Goal: Information Seeking & Learning: Learn about a topic

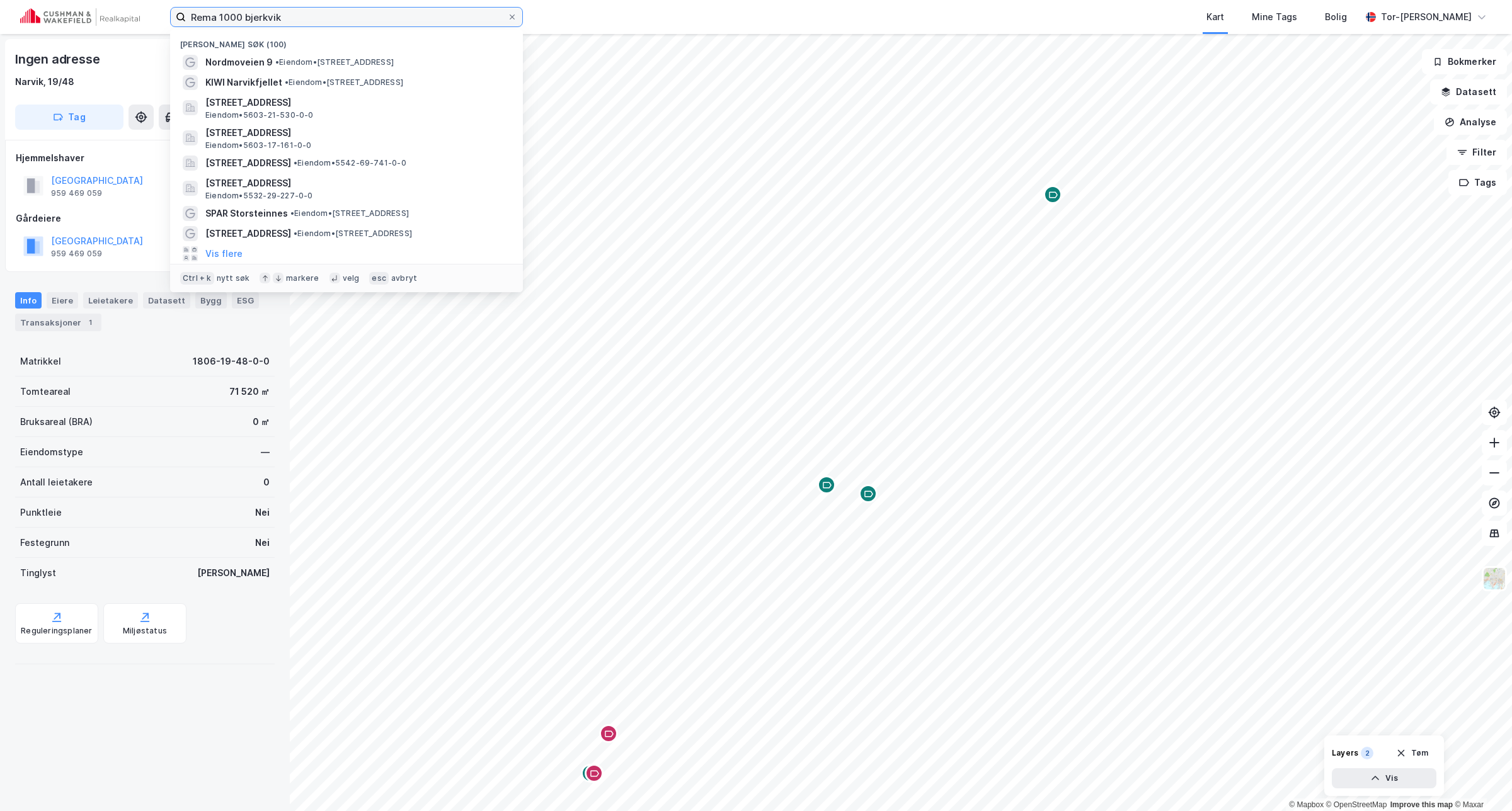
drag, startPoint x: 282, startPoint y: 9, endPoint x: 22, endPoint y: 8, distance: 260.0
click at [22, 9] on div "Rema 1000 bjerkvik Nylige søk (100) Nordmoveien 9 • Eiendom • [STREET_ADDRESS] …" at bounding box center [756, 17] width 1512 height 34
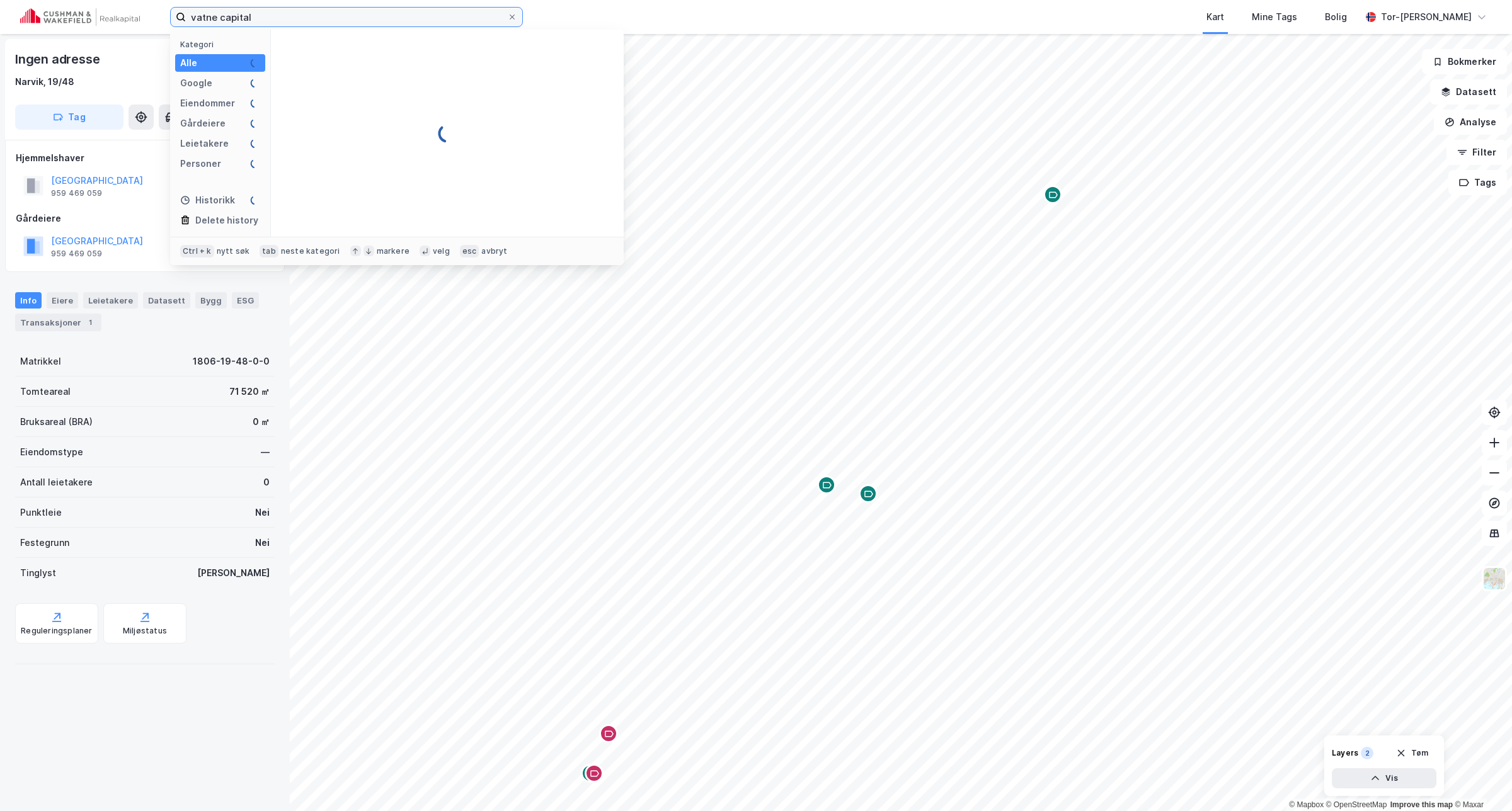
type input "vatne capital"
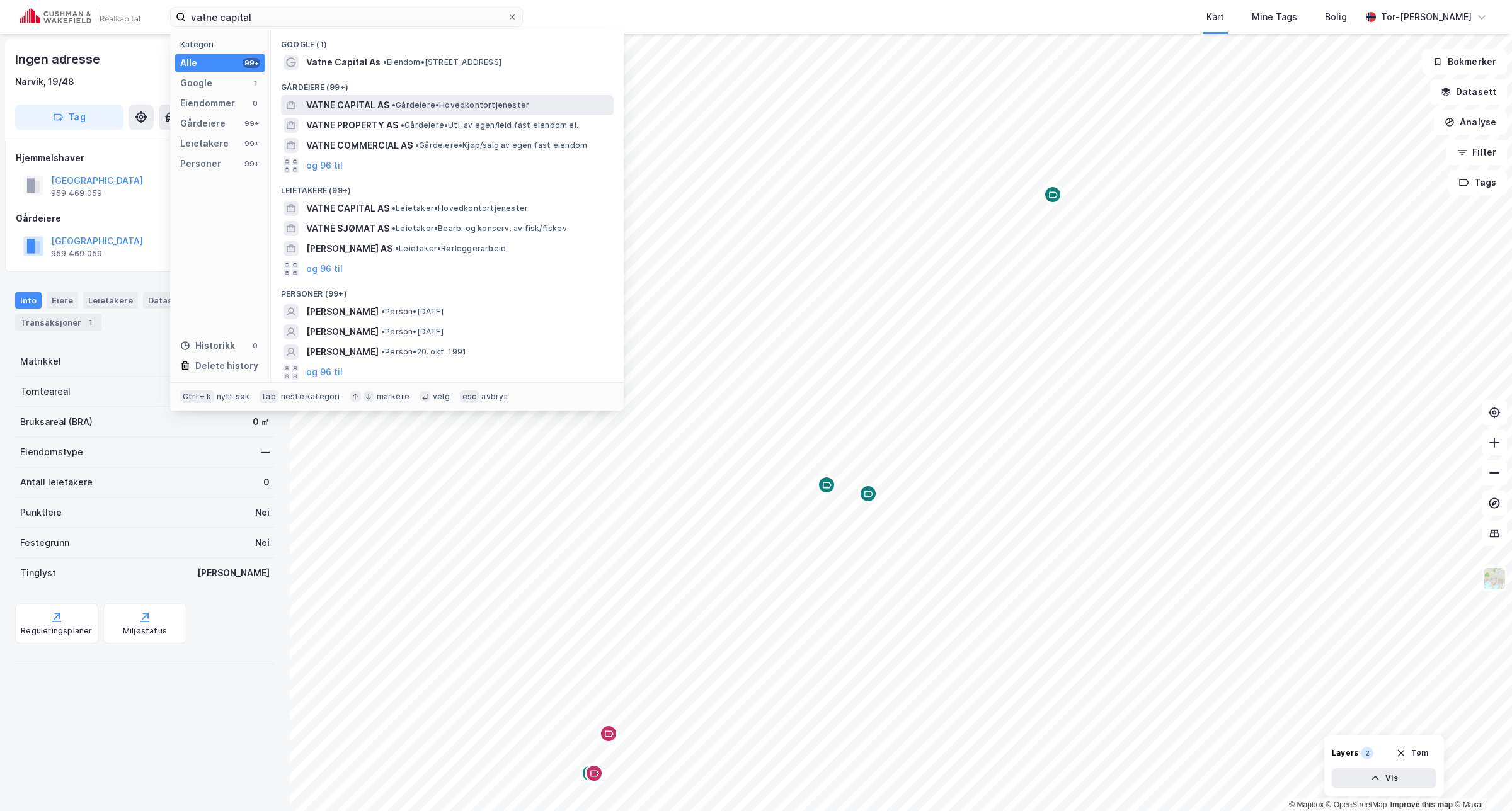
click at [388, 102] on span "VATNE CAPITAL AS" at bounding box center [348, 105] width 83 height 15
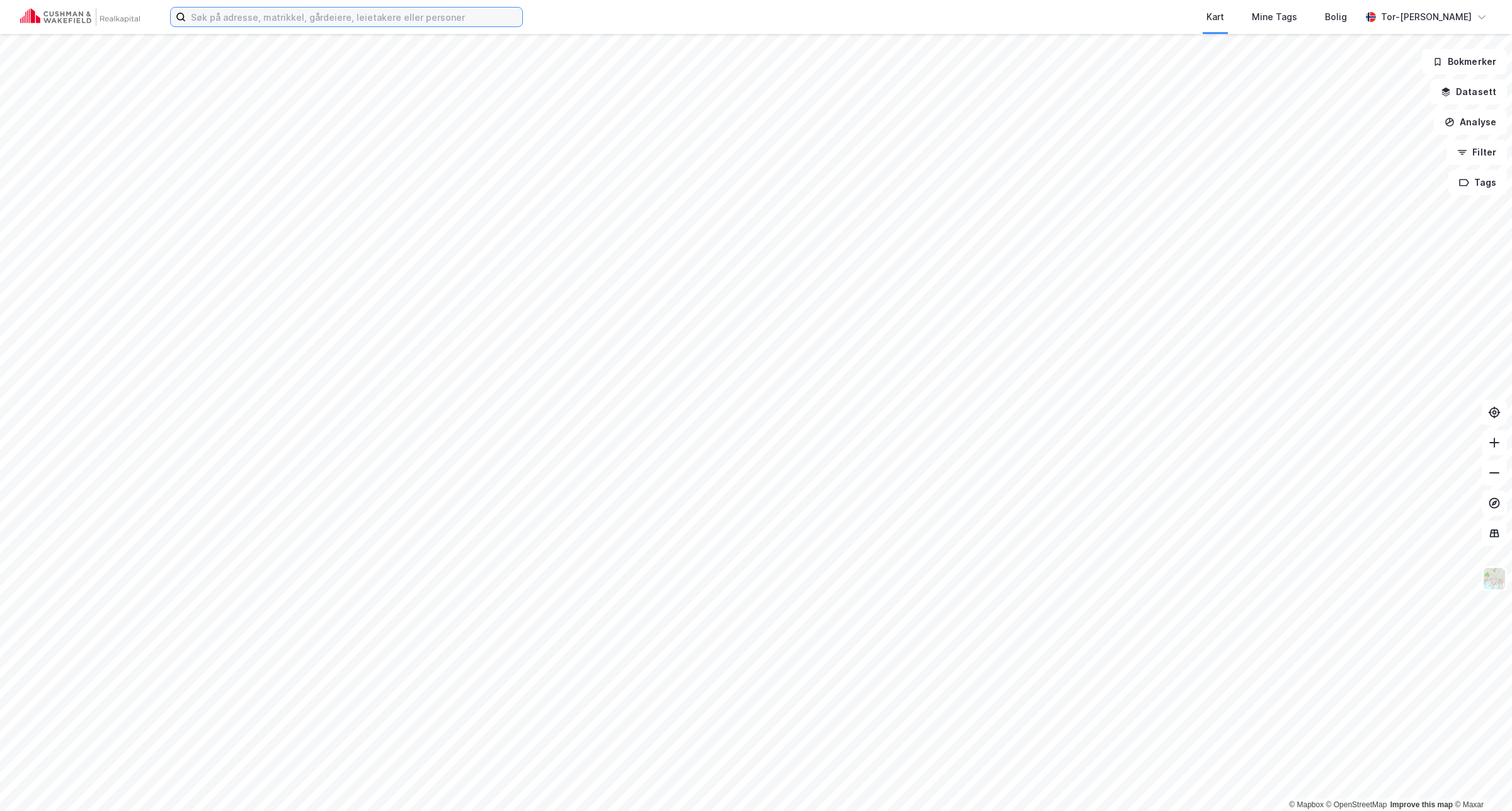
click at [306, 13] on input at bounding box center [354, 17] width 336 height 19
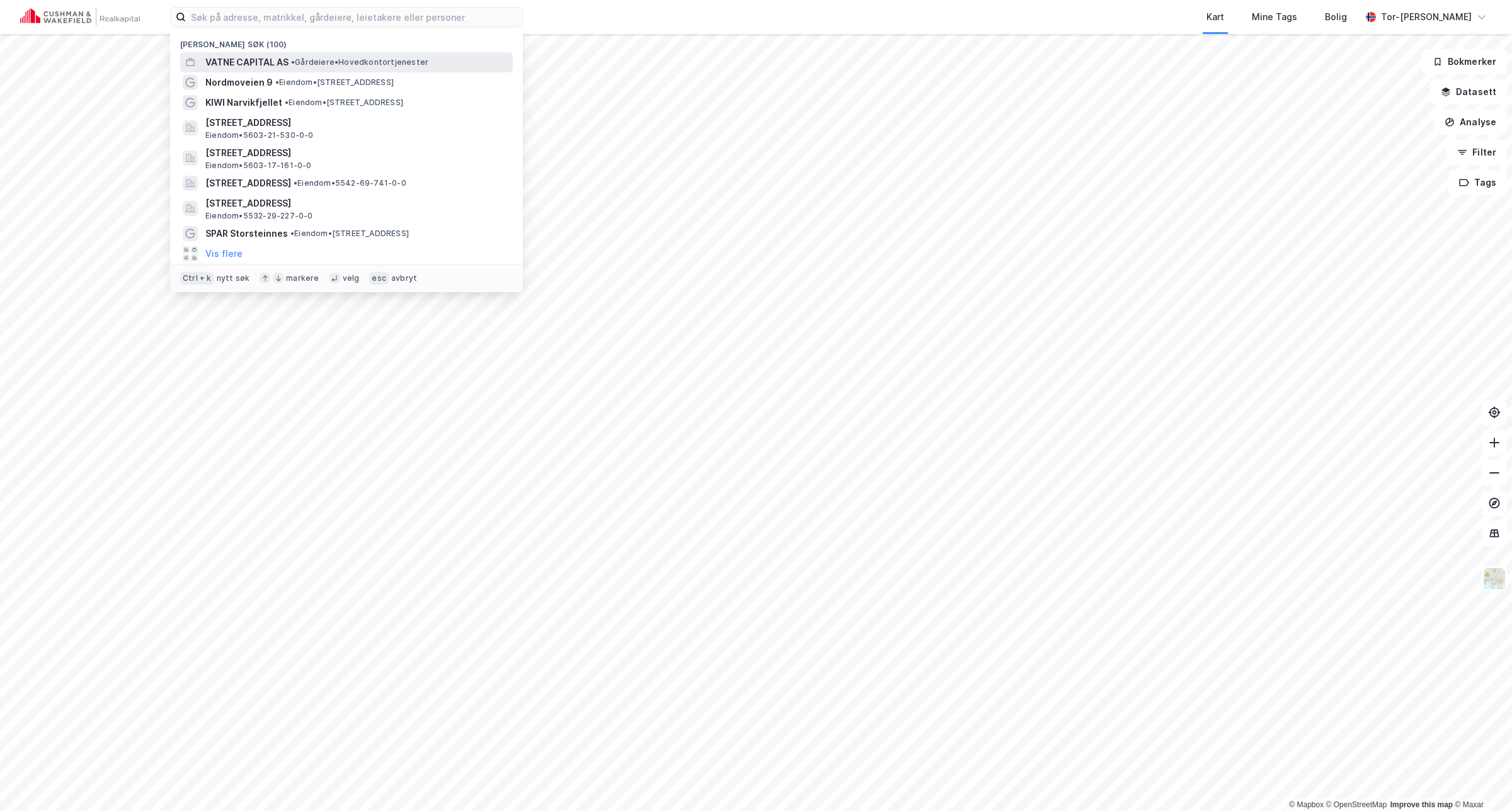
click at [287, 58] on span "VATNE CAPITAL AS" at bounding box center [247, 63] width 83 height 15
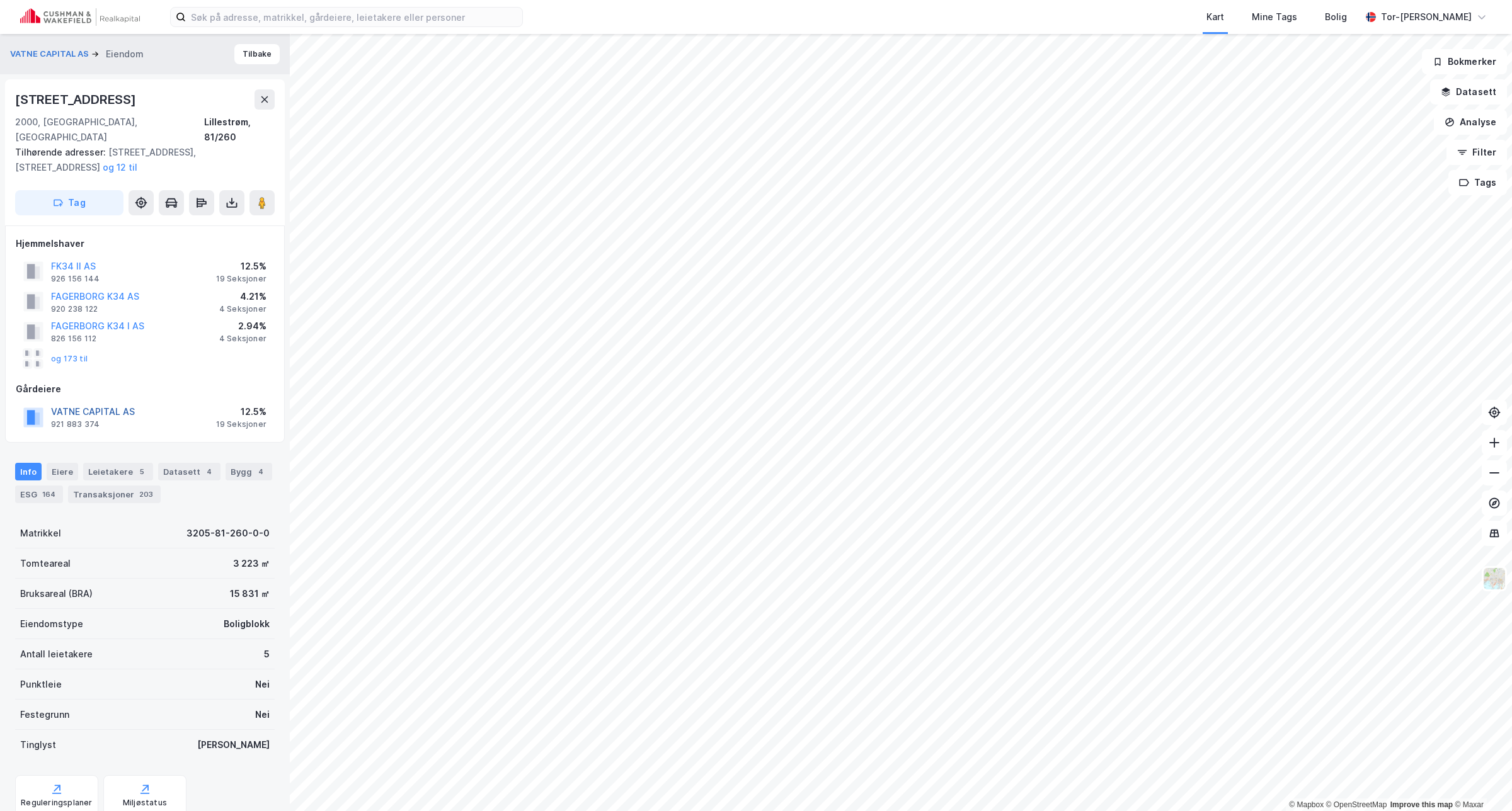
click at [0, 0] on button "VATNE CAPITAL AS" at bounding box center [0, 0] width 0 height 0
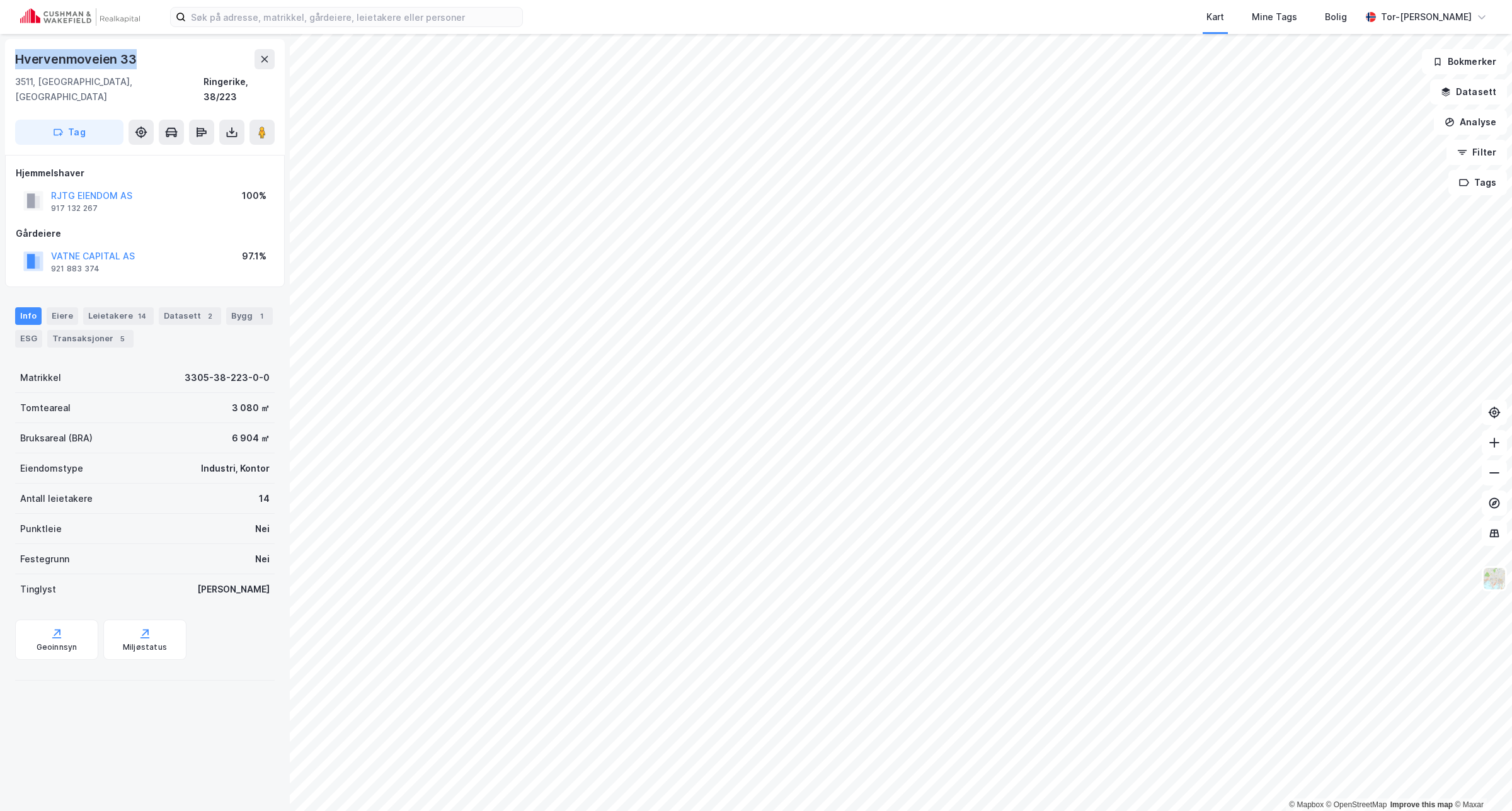
drag, startPoint x: 142, startPoint y: 59, endPoint x: 17, endPoint y: 62, distance: 125.0
click at [17, 62] on div "Hvervenmoveien 33" at bounding box center [145, 59] width 260 height 20
copy div "Hvervenmoveien 33"
click at [273, 114] on div "Hvervenmoveien 33 3511, Hønefoss, Buskerud Ringerike, 38/223 Tag" at bounding box center [145, 97] width 280 height 116
click at [263, 126] on image at bounding box center [262, 132] width 8 height 12
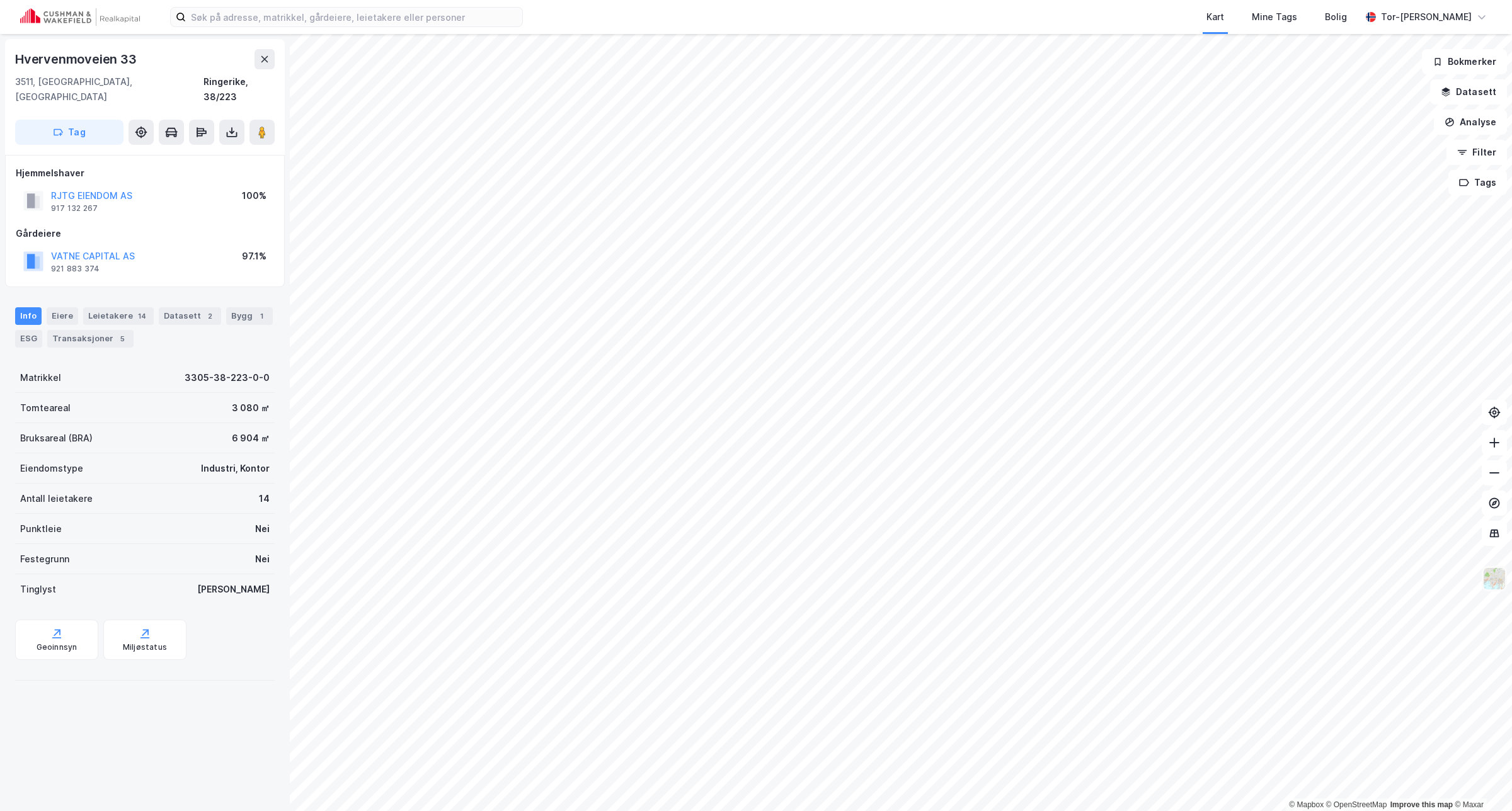
click at [1497, 580] on img at bounding box center [1494, 579] width 24 height 24
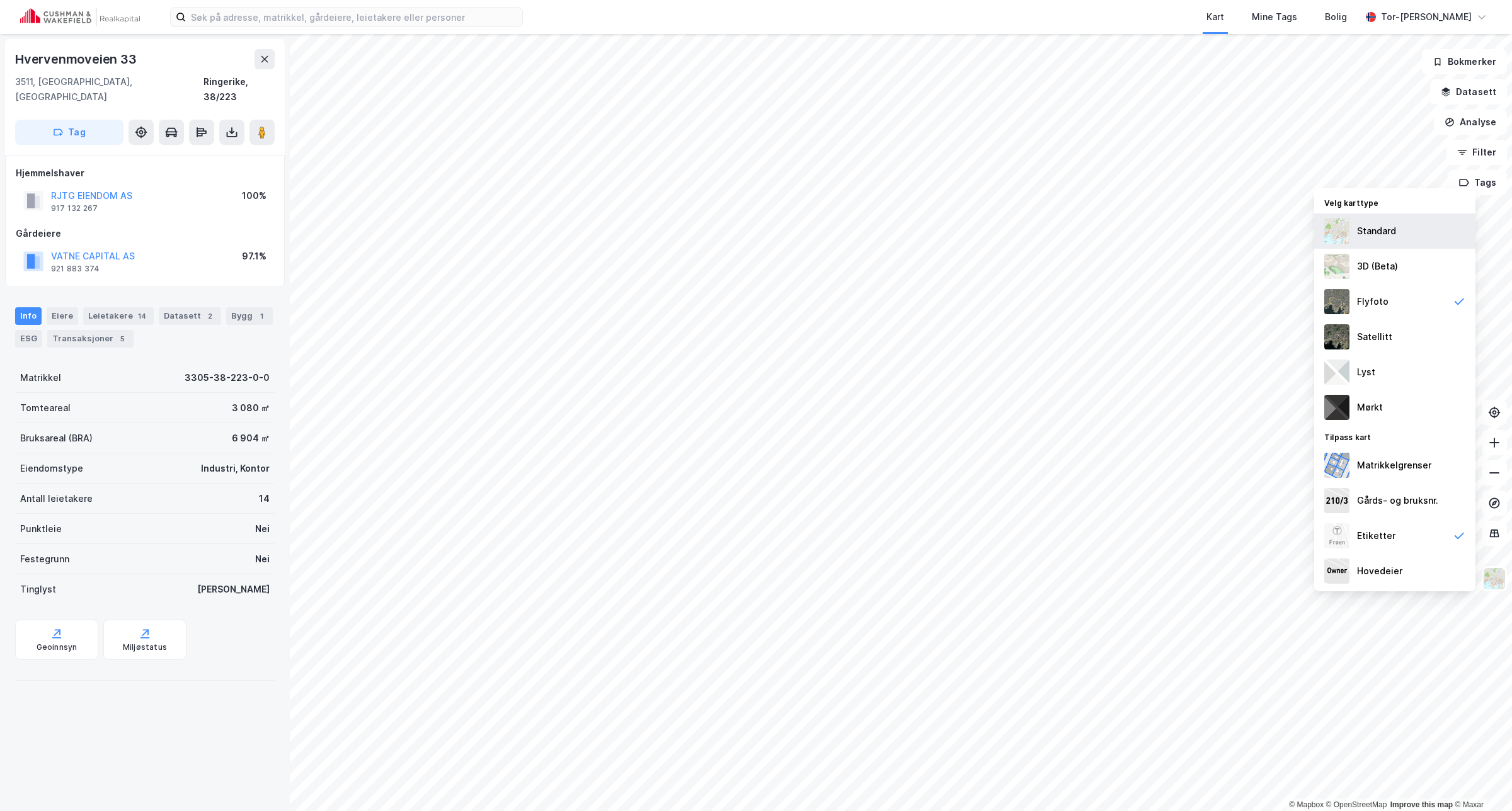
click at [1368, 230] on div "Standard" at bounding box center [1377, 232] width 39 height 15
click at [1334, 304] on img at bounding box center [1337, 301] width 25 height 25
click at [1340, 338] on img at bounding box center [1337, 337] width 25 height 25
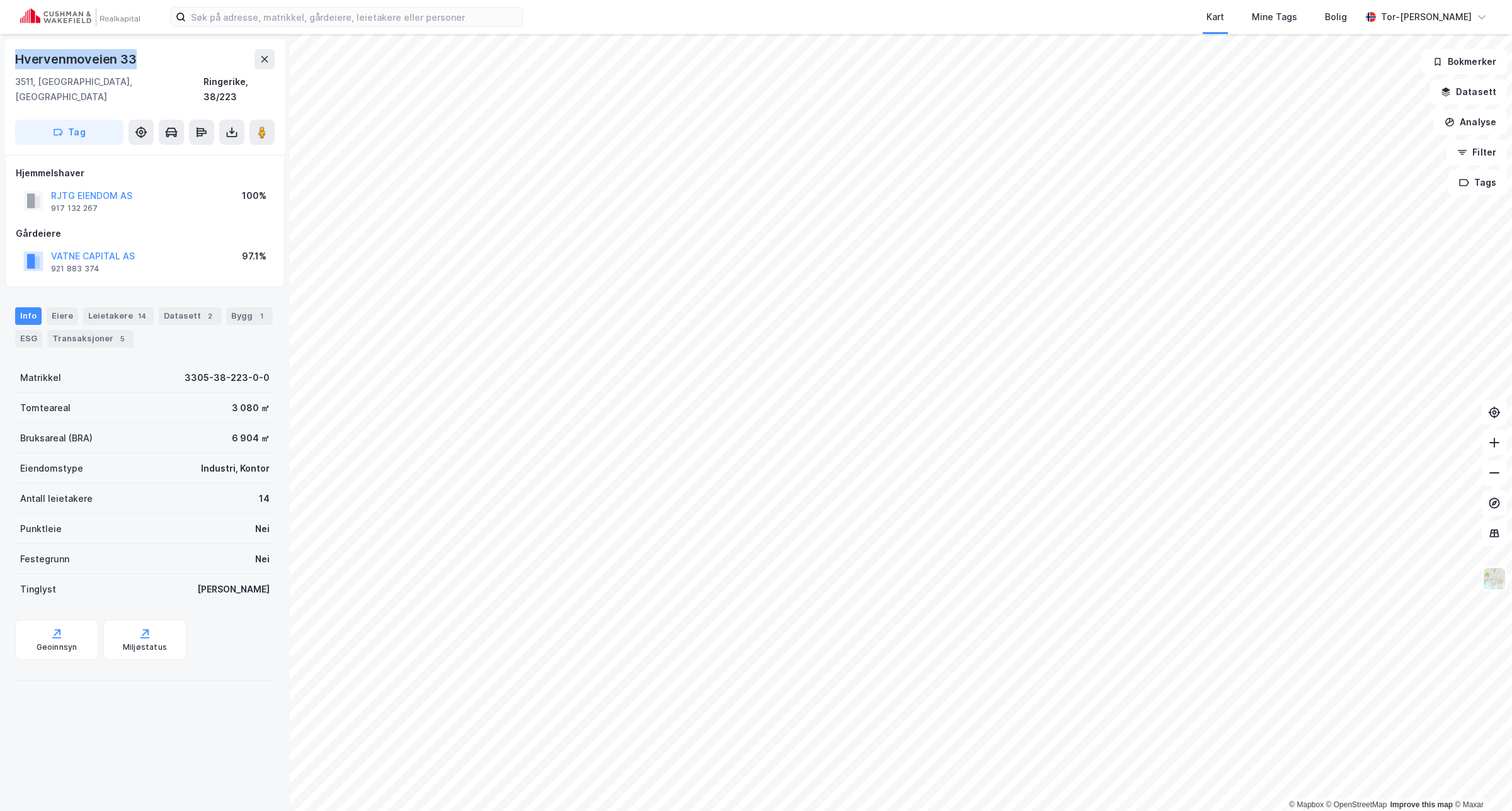
drag, startPoint x: 150, startPoint y: 53, endPoint x: 15, endPoint y: 56, distance: 135.0
click at [15, 56] on div "Hvervenmoveien 33" at bounding box center [145, 59] width 260 height 20
copy div "Hvervenmoveien 33"
